Goal: Transaction & Acquisition: Purchase product/service

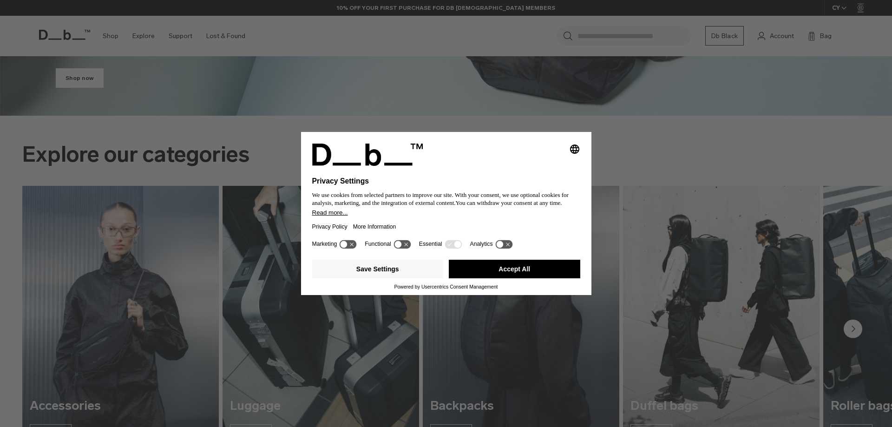
click at [511, 274] on button "Accept All" at bounding box center [514, 269] width 131 height 19
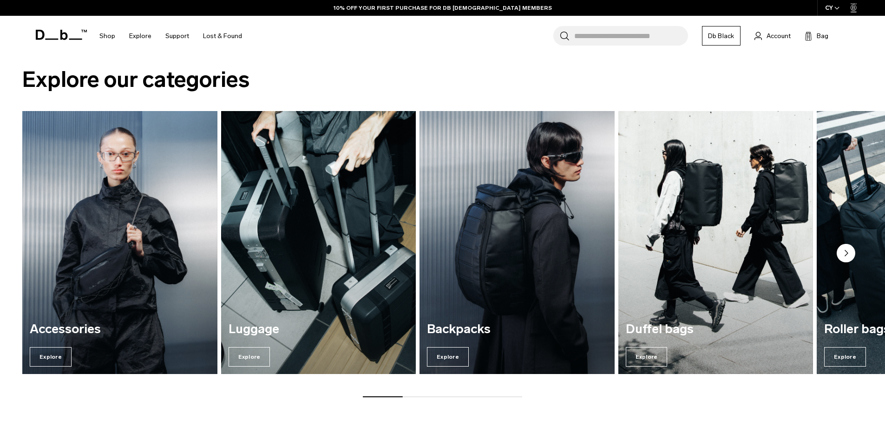
scroll to position [511, 0]
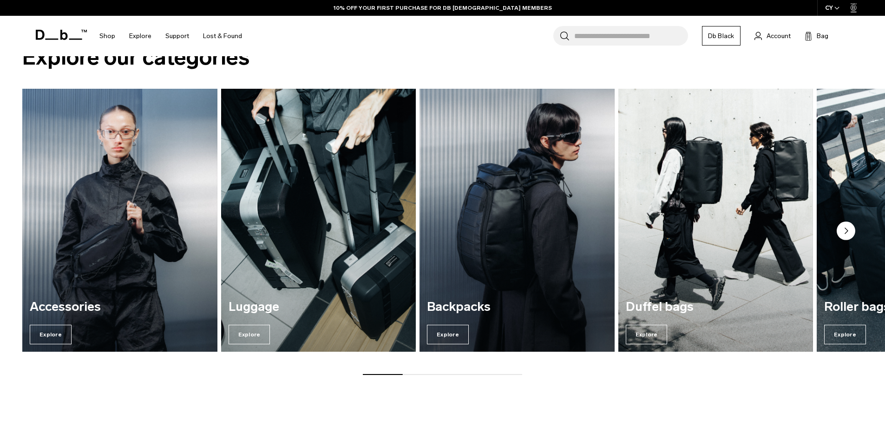
click at [840, 234] on circle "Next slide" at bounding box center [845, 230] width 19 height 19
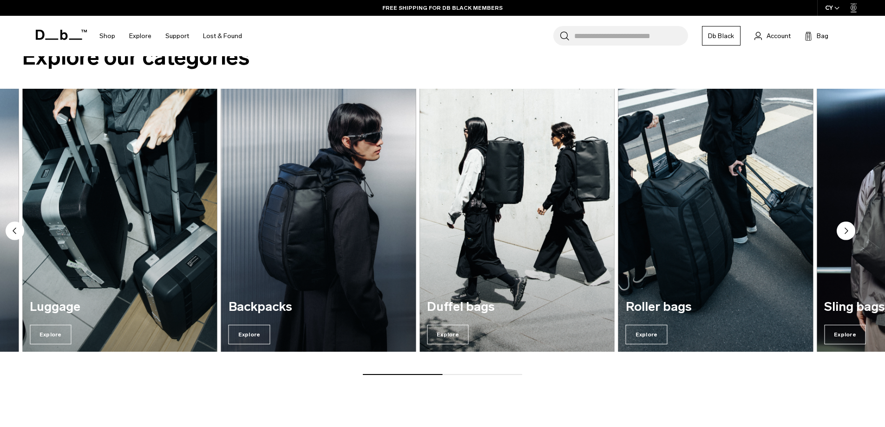
click at [843, 232] on circle "Next slide" at bounding box center [845, 230] width 19 height 19
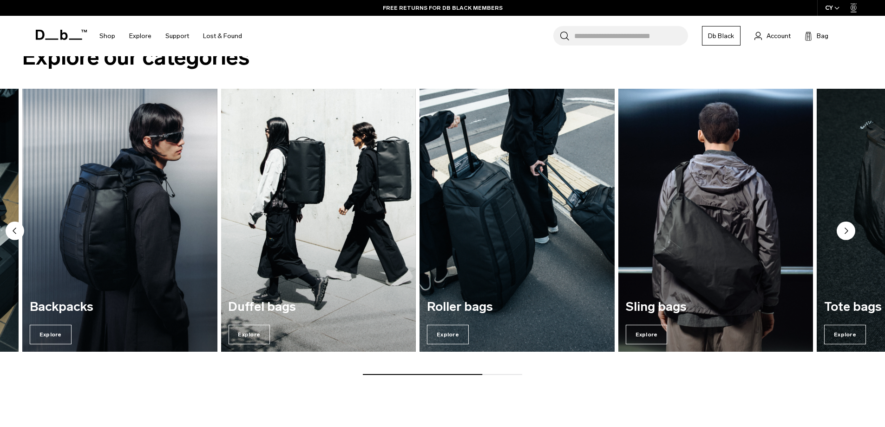
click at [838, 231] on circle "Next slide" at bounding box center [845, 230] width 19 height 19
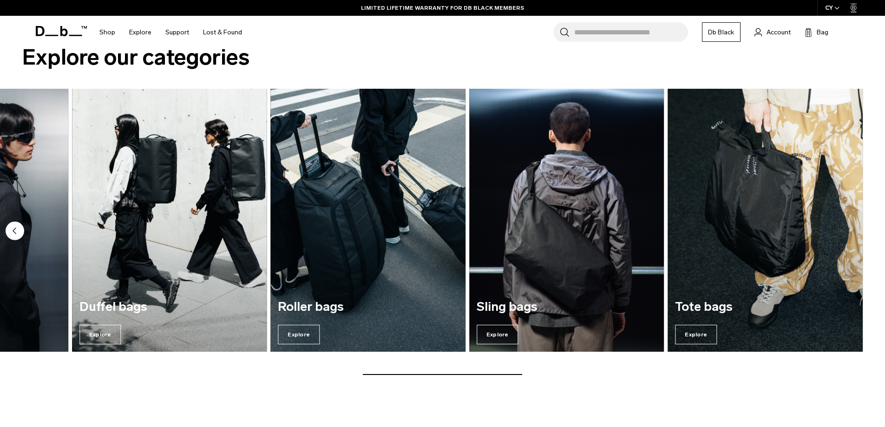
click at [180, 215] on img "4 / 7" at bounding box center [169, 220] width 201 height 271
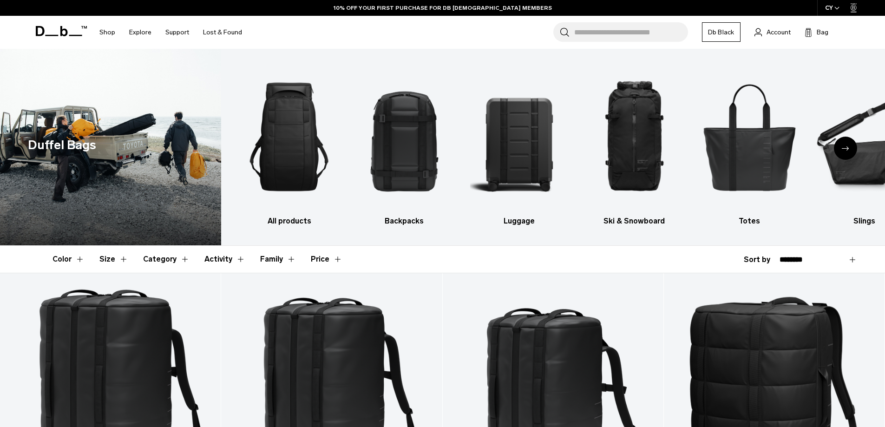
click at [844, 150] on icon "Next slide" at bounding box center [844, 148] width 7 height 4
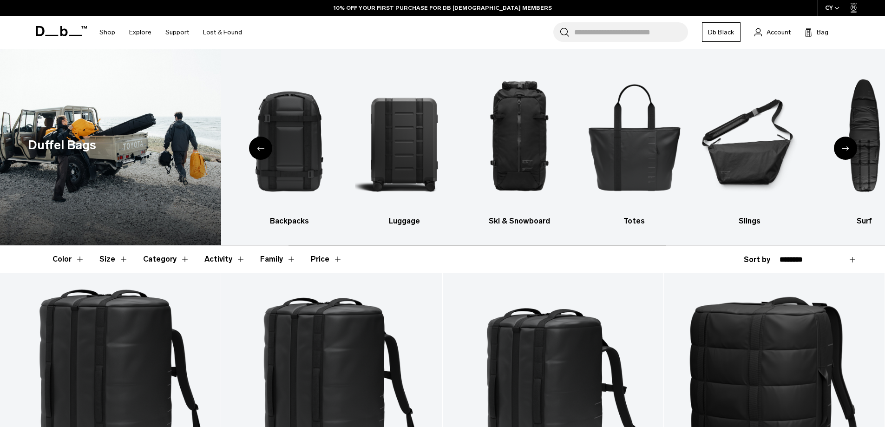
click at [844, 150] on icon "Next slide" at bounding box center [844, 148] width 7 height 4
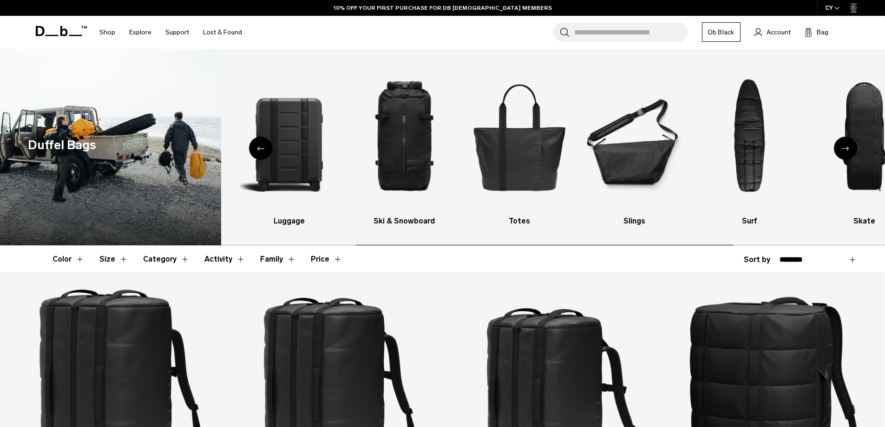
click at [844, 150] on icon "Next slide" at bounding box center [844, 148] width 7 height 4
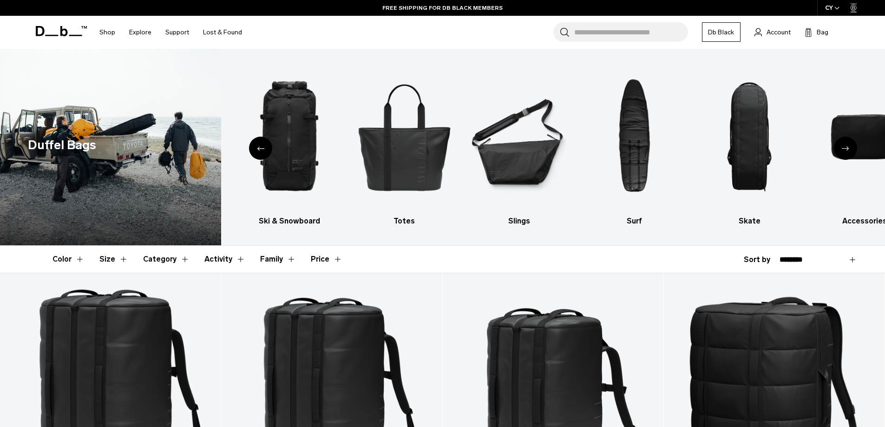
click at [853, 149] on div "Next slide" at bounding box center [844, 148] width 23 height 23
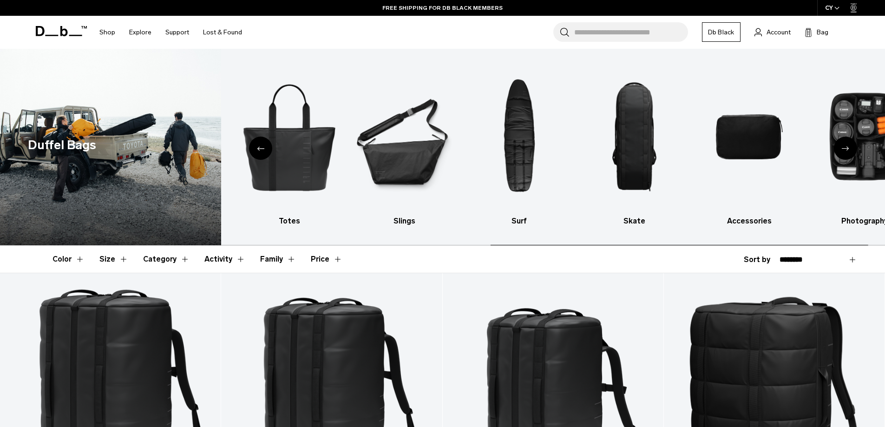
click at [849, 149] on div "Next slide" at bounding box center [844, 148] width 23 height 23
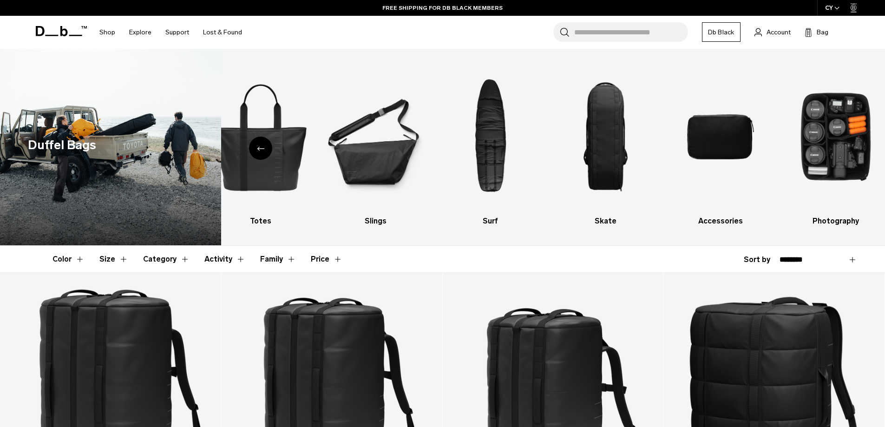
click at [259, 144] on div "Previous slide" at bounding box center [260, 148] width 23 height 23
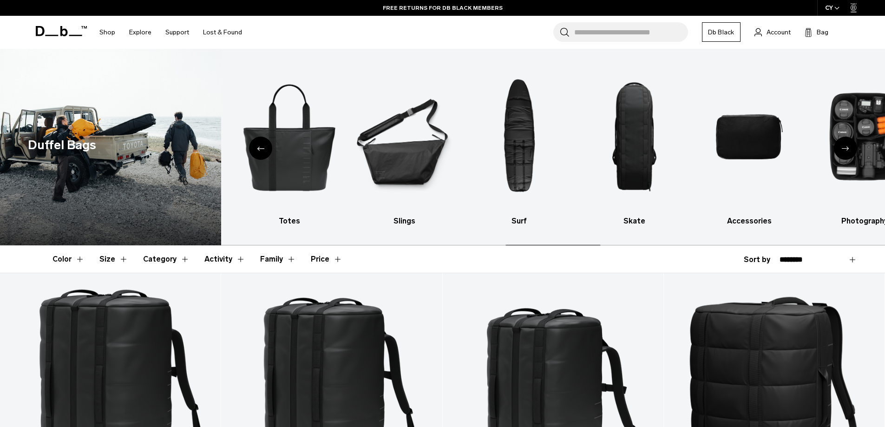
click at [259, 144] on div "Previous slide" at bounding box center [260, 148] width 23 height 23
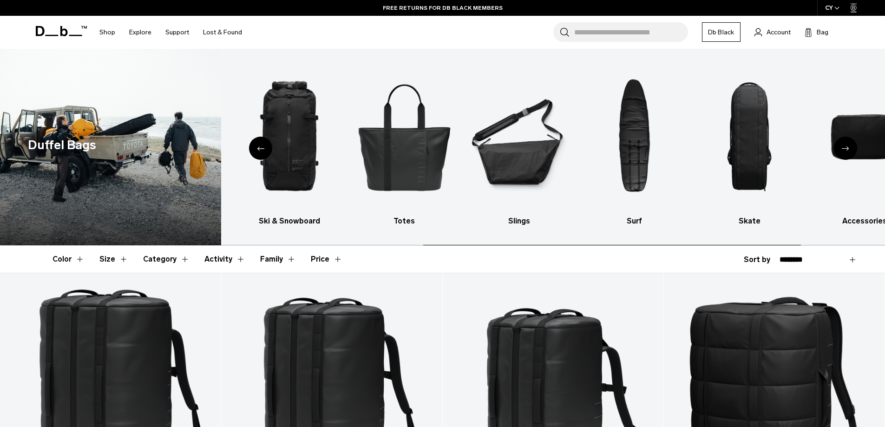
click at [259, 144] on div "Previous slide" at bounding box center [260, 148] width 23 height 23
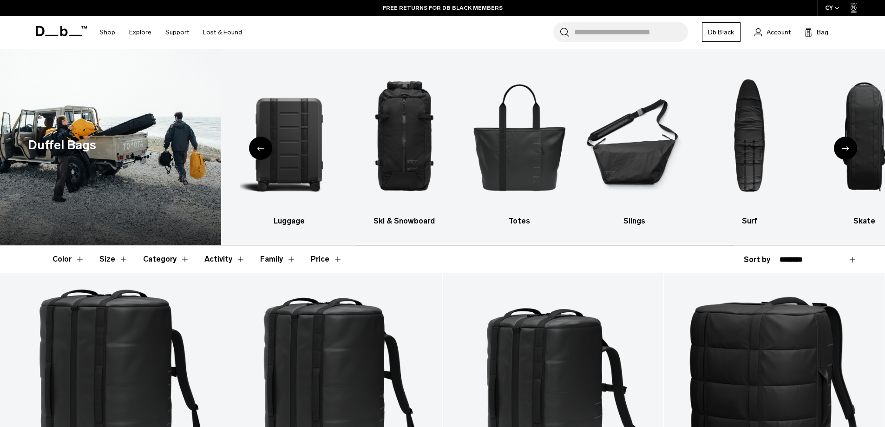
click at [259, 144] on div "Previous slide" at bounding box center [260, 148] width 23 height 23
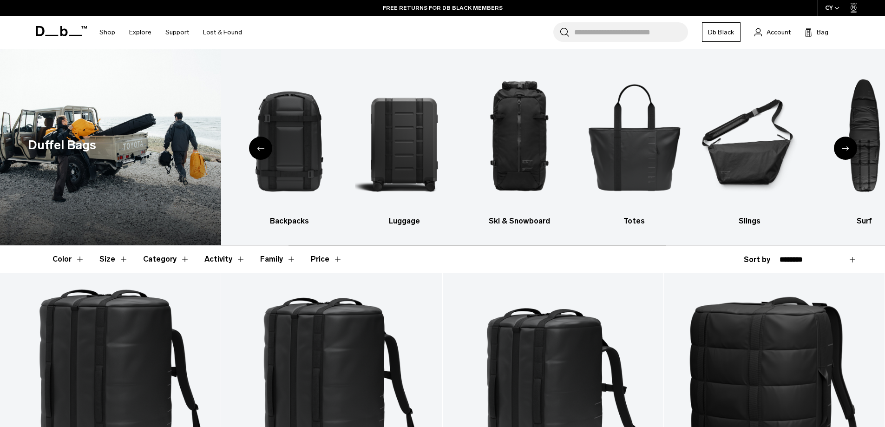
click at [259, 144] on div "Previous slide" at bounding box center [260, 148] width 23 height 23
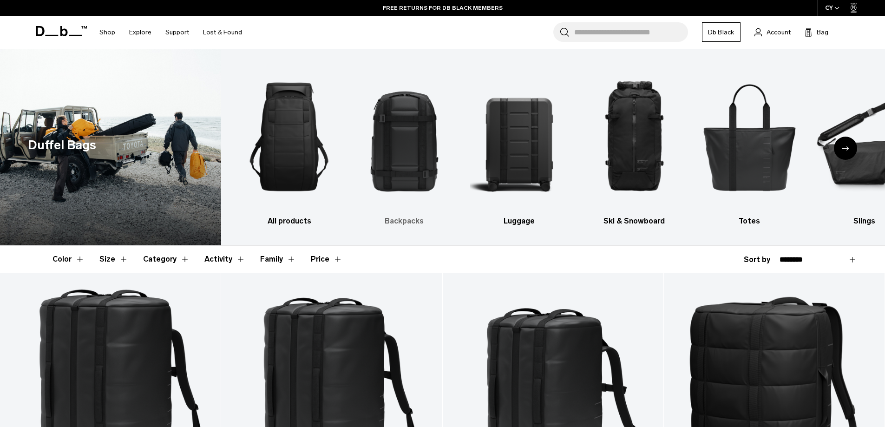
click at [407, 165] on img "2 / 10" at bounding box center [404, 137] width 99 height 148
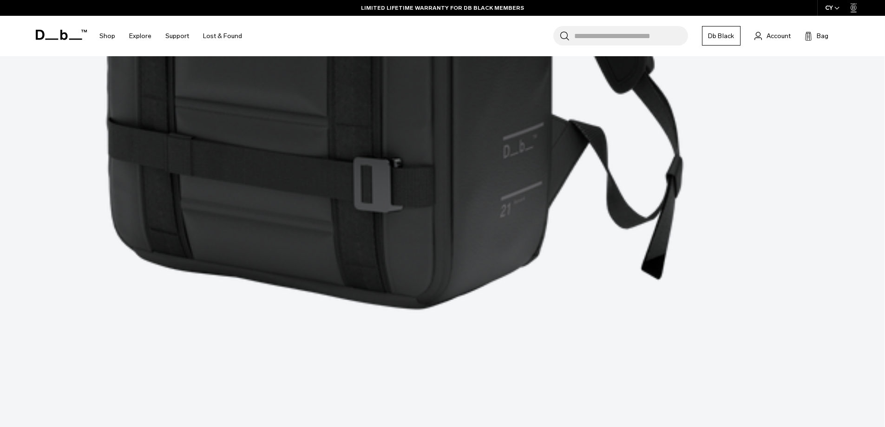
scroll to position [3018, 0]
